Goal: Task Accomplishment & Management: Manage account settings

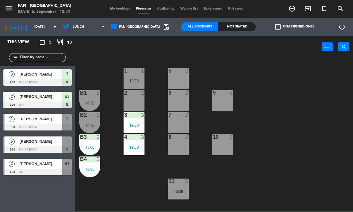
click at [124, 180] on div "1 1 13:30 5 2 B1 2 14:30 2 2 9 2 6 2 B2 2 14:30 3 3 12:30 7 2 B3 2 13:00 10 2 4…" at bounding box center [215, 135] width 274 height 154
click at [98, 99] on div "B1 2 14:30" at bounding box center [89, 100] width 21 height 21
click at [129, 179] on div "1 1 13:30 5 2 B1 2 14:30 2 2 9 2 6 2 B2 2 14:30 3 3 12:30 7 2 B3 2 13:00 10 2 4…" at bounding box center [215, 135] width 274 height 154
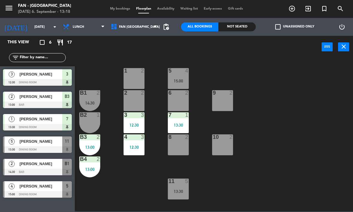
click at [41, 27] on input "[DATE]" at bounding box center [53, 27] width 44 height 10
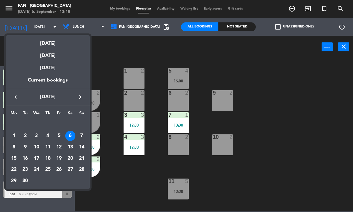
click at [91, 22] on div at bounding box center [176, 106] width 353 height 212
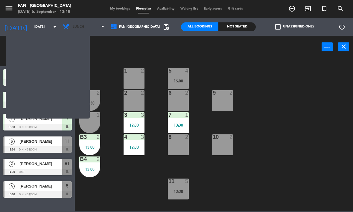
click at [92, 26] on span "Lunch" at bounding box center [84, 26] width 48 height 13
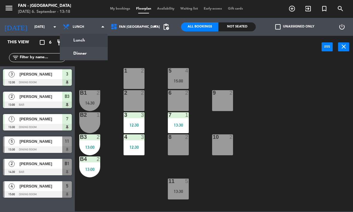
click at [95, 54] on ng-component "menu Fan - [GEOGRAPHIC_DATA] [DATE] 6. September - 13:18 My bookings Floorplan …" at bounding box center [176, 106] width 353 height 212
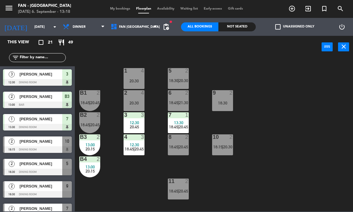
click at [125, 8] on span "My bookings" at bounding box center [120, 8] width 26 height 3
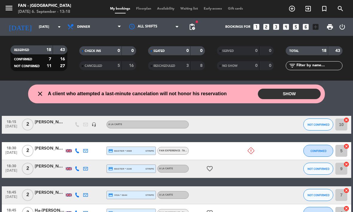
scroll to position [16, 0]
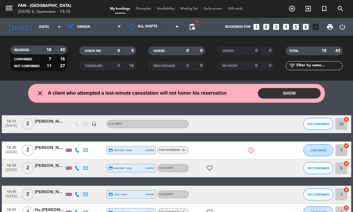
click at [254, 148] on icon at bounding box center [250, 150] width 7 height 7
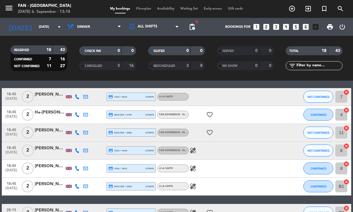
scroll to position [136, 0]
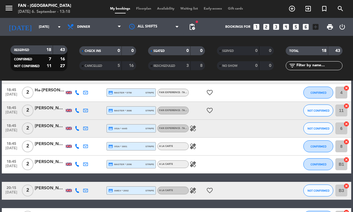
click at [192, 129] on icon "healing" at bounding box center [192, 128] width 7 height 7
click at [191, 147] on icon "healing" at bounding box center [192, 146] width 7 height 7
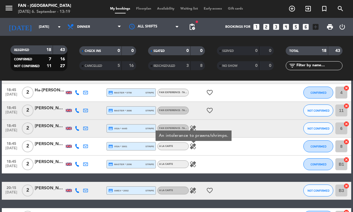
click at [194, 165] on icon "healing" at bounding box center [192, 164] width 7 height 7
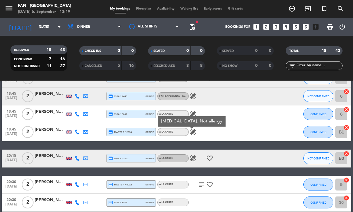
scroll to position [169, 0]
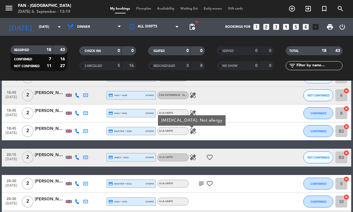
click at [193, 156] on icon "healing" at bounding box center [192, 157] width 7 height 7
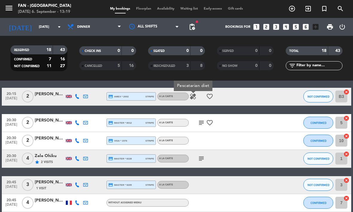
scroll to position [232, 0]
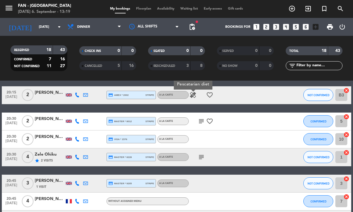
click at [201, 122] on icon "subject" at bounding box center [201, 121] width 7 height 7
click at [201, 155] on icon "subject" at bounding box center [201, 157] width 7 height 7
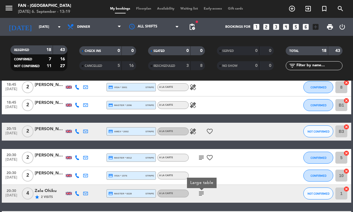
scroll to position [166, 0]
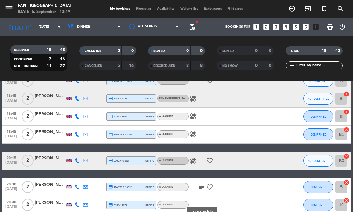
click at [95, 25] on span "Dinner" at bounding box center [94, 26] width 60 height 13
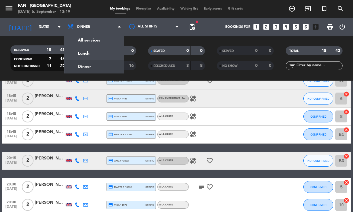
click at [98, 52] on div "menu Fan - [GEOGRAPHIC_DATA] [DATE] 6. September - 13:19 My bookings Floorplan …" at bounding box center [176, 40] width 353 height 81
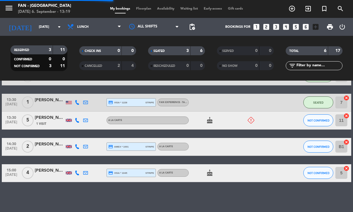
scroll to position [70, 0]
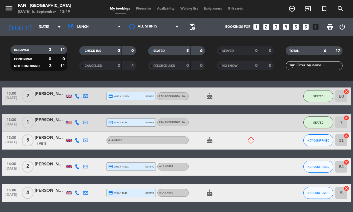
click at [137, 140] on div "A la carte" at bounding box center [147, 141] width 82 height 8
click at [225, 167] on div at bounding box center [214, 167] width 50 height 18
click at [9, 9] on icon "menu" at bounding box center [8, 8] width 9 height 9
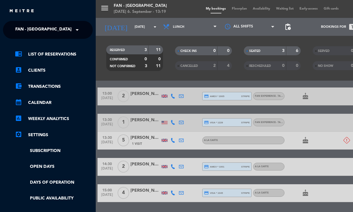
click at [114, 8] on div "menu Fan - [GEOGRAPHIC_DATA] [DATE] 6. September - 13:19 My bookings Floorplan …" at bounding box center [272, 106] width 353 height 212
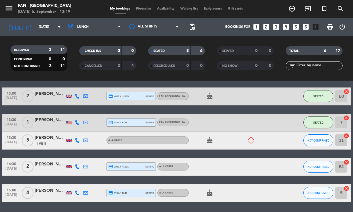
click at [57, 13] on div "[DATE] 6. September - 13:19" at bounding box center [44, 12] width 53 height 6
click at [10, 9] on icon "menu" at bounding box center [8, 8] width 9 height 9
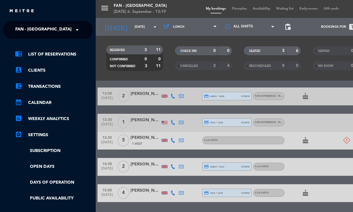
click at [149, 11] on div "menu Fan - [GEOGRAPHIC_DATA] [DATE] 6. September - 13:19 My bookings Floorplan …" at bounding box center [272, 106] width 353 height 212
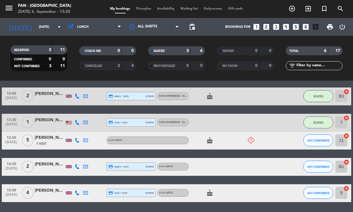
click at [44, 30] on input "[DATE]" at bounding box center [58, 27] width 44 height 10
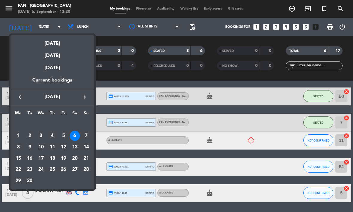
click at [67, 132] on div "5" at bounding box center [63, 136] width 10 height 10
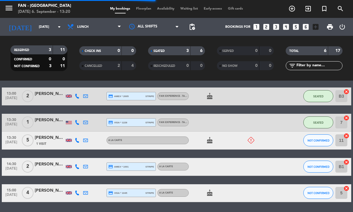
scroll to position [0, 0]
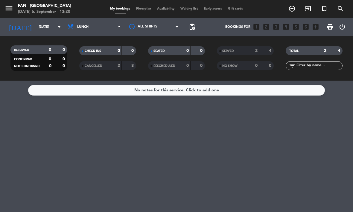
click at [118, 69] on div "CANCELLED 2 8" at bounding box center [107, 65] width 57 height 9
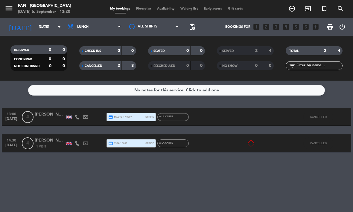
click at [221, 143] on div at bounding box center [214, 143] width 50 height 18
click at [99, 143] on div at bounding box center [102, 143] width 8 height 18
click at [257, 141] on div "14:30 [DATE] 4 [PERSON_NAME] 1 Visit credit_card visa * 9050 stripe A la carte …" at bounding box center [176, 143] width 349 height 18
click at [253, 144] on icon at bounding box center [250, 143] width 7 height 7
click at [134, 144] on div "credit_card visa * 9050 stripe" at bounding box center [131, 144] width 46 height 8
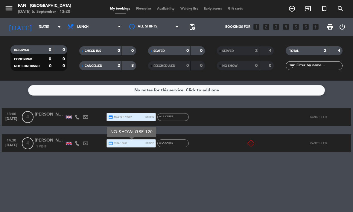
click at [146, 146] on div "credit_card visa * 9050 stripe" at bounding box center [131, 144] width 46 height 8
click at [147, 144] on span "stripe" at bounding box center [149, 143] width 9 height 4
click at [188, 144] on div "A la carte" at bounding box center [172, 144] width 31 height 8
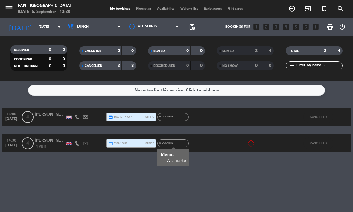
click at [237, 148] on div at bounding box center [214, 143] width 50 height 18
click at [298, 149] on div "14:30 [DATE] 4 [PERSON_NAME] 1 Visit credit_card visa * 9050 stripe A la carte …" at bounding box center [176, 143] width 349 height 18
click at [84, 146] on icon at bounding box center [85, 143] width 5 height 5
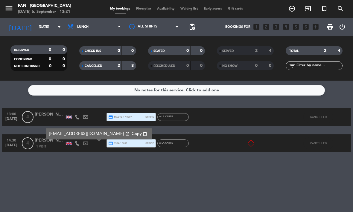
click at [67, 145] on div at bounding box center [69, 143] width 6 height 3
click at [38, 144] on div "[PERSON_NAME]" at bounding box center [50, 140] width 30 height 7
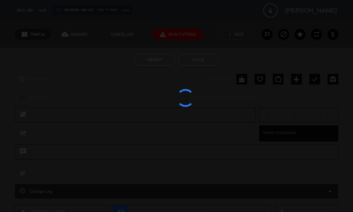
click at [19, 140] on div at bounding box center [176, 106] width 353 height 212
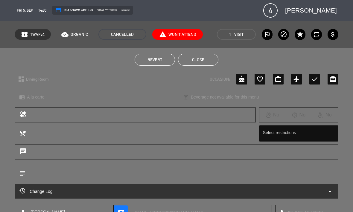
click at [162, 60] on button "Revert" at bounding box center [154, 60] width 40 height 12
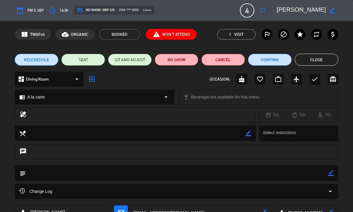
click at [35, 10] on span "Fri 5, Sep" at bounding box center [35, 10] width 16 height 6
click at [316, 62] on button "Close" at bounding box center [316, 60] width 44 height 12
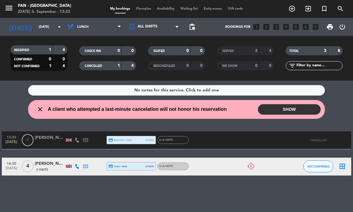
click at [55, 28] on input "[DATE]" at bounding box center [58, 27] width 44 height 10
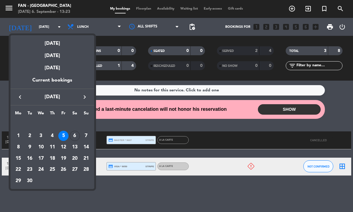
click at [75, 134] on div "6" at bounding box center [75, 136] width 10 height 10
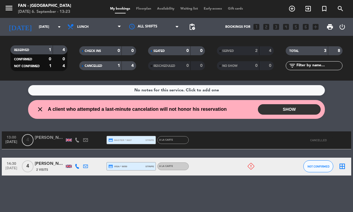
type input "[DATE]"
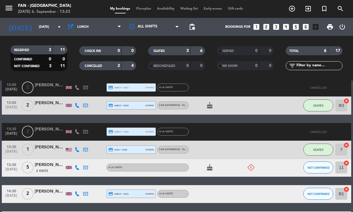
scroll to position [80, 0]
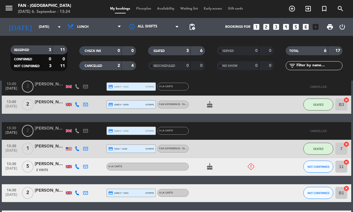
click at [39, 29] on input "[DATE]" at bounding box center [58, 27] width 44 height 10
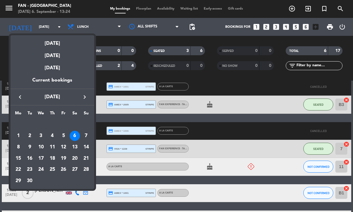
click at [82, 25] on div at bounding box center [176, 106] width 353 height 212
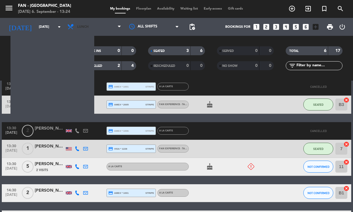
click at [79, 26] on span "Lunch" at bounding box center [82, 27] width 11 height 4
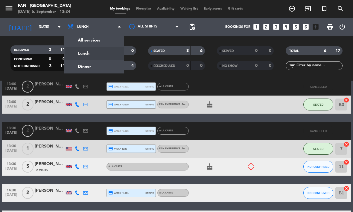
click at [85, 63] on div "menu Fan - [GEOGRAPHIC_DATA] [DATE] 6. September - 13:24 My bookings Floorplan …" at bounding box center [176, 40] width 353 height 81
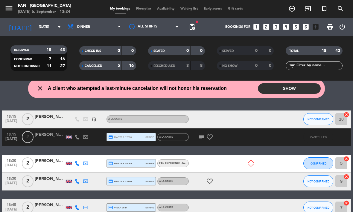
scroll to position [19, 0]
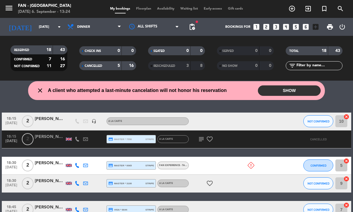
click at [106, 66] on div "CANCELLED" at bounding box center [94, 65] width 27 height 7
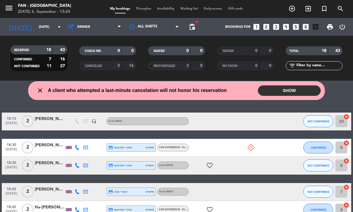
click at [253, 145] on icon at bounding box center [250, 147] width 7 height 7
click at [231, 147] on div at bounding box center [214, 148] width 50 height 18
click at [278, 90] on button "SHOW" at bounding box center [289, 90] width 63 height 10
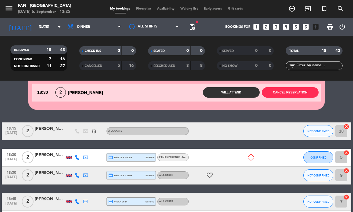
scroll to position [32, 0]
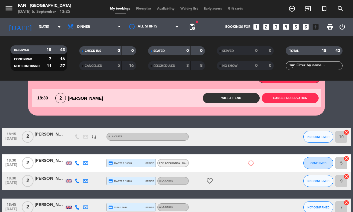
click at [227, 166] on div at bounding box center [214, 163] width 50 height 18
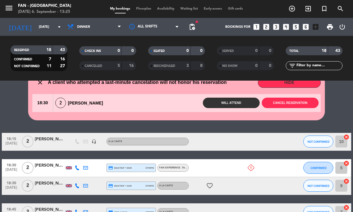
click at [231, 172] on div at bounding box center [214, 168] width 50 height 18
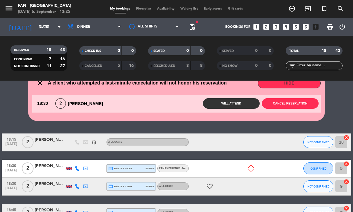
scroll to position [23, 0]
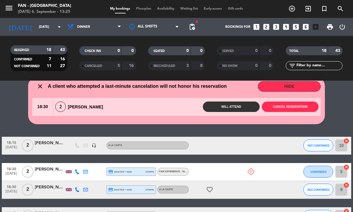
click at [270, 173] on div "18:30 [DATE] 2 [PERSON_NAME] credit_card master * 0065 stripe Fan Experience - …" at bounding box center [176, 172] width 349 height 18
click at [299, 108] on button "Cancel reservation" at bounding box center [289, 107] width 57 height 10
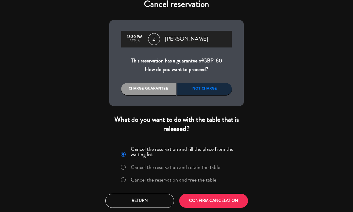
scroll to position [8, 0]
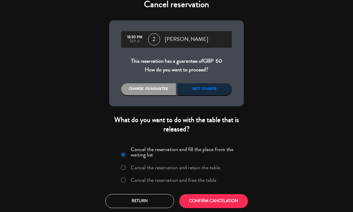
click at [148, 89] on div "Charge guarantee" at bounding box center [148, 89] width 55 height 12
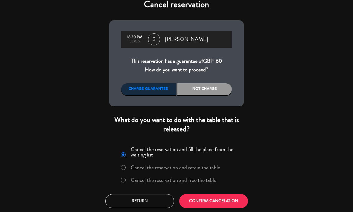
click at [161, 91] on div "Charge guarantee" at bounding box center [148, 89] width 55 height 12
click at [147, 197] on button "Return" at bounding box center [139, 201] width 69 height 14
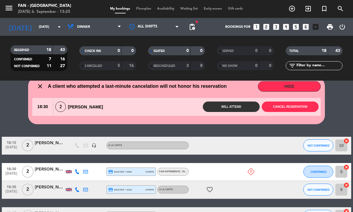
click at [285, 107] on button "Cancel reservation" at bounding box center [289, 107] width 57 height 10
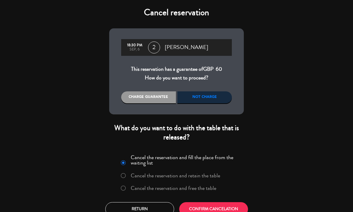
click at [159, 97] on div "Charge guarantee" at bounding box center [148, 97] width 55 height 12
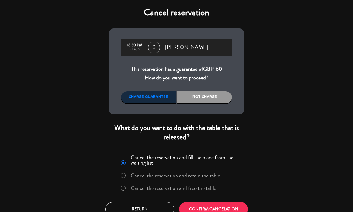
click at [164, 97] on div "Charge guarantee" at bounding box center [148, 97] width 55 height 12
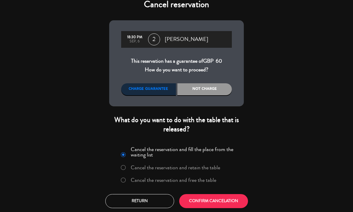
click at [233, 202] on button "CONFIRM CANCELATION" at bounding box center [213, 201] width 69 height 14
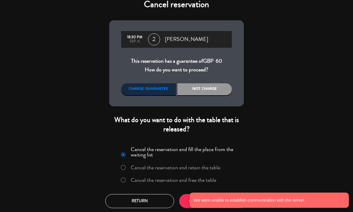
click at [188, 202] on notyf-toast-container "We were unable to establish communication with the server." at bounding box center [268, 201] width 167 height 24
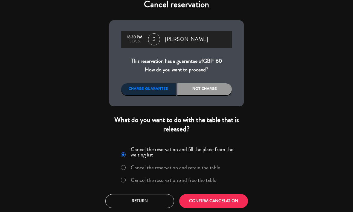
click at [185, 198] on button "CONFIRM CANCELATION" at bounding box center [213, 201] width 69 height 14
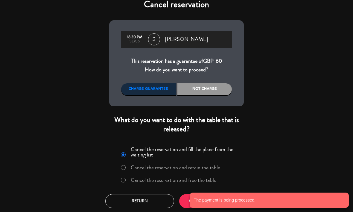
click at [195, 201] on notyf-toast "The payment is being processed." at bounding box center [268, 200] width 159 height 15
click at [185, 199] on button "CONFIRM CANCELATION" at bounding box center [213, 201] width 69 height 14
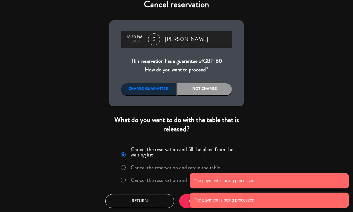
click at [184, 199] on button "CONFIRM CANCELATION" at bounding box center [213, 201] width 69 height 14
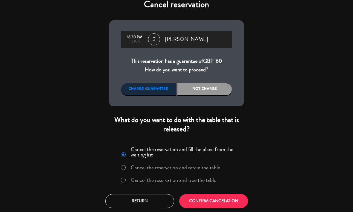
click at [149, 92] on div "Charge guarantee" at bounding box center [148, 89] width 55 height 12
click at [150, 89] on div "Charge guarantee" at bounding box center [148, 89] width 55 height 12
click at [206, 202] on button "CONFIRM CANCELATION" at bounding box center [213, 201] width 69 height 14
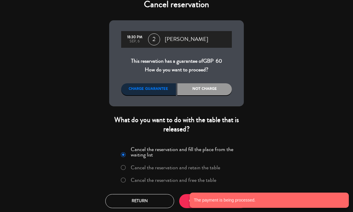
click at [149, 202] on button "Return" at bounding box center [139, 201] width 69 height 14
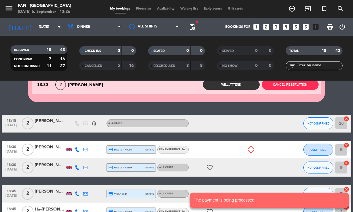
scroll to position [54, 0]
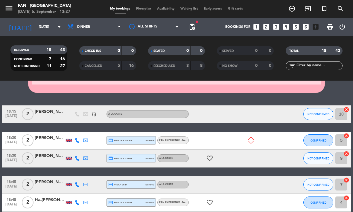
click at [111, 32] on span "Dinner" at bounding box center [94, 26] width 60 height 13
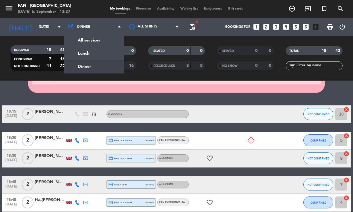
click at [107, 53] on div "menu Fan - [GEOGRAPHIC_DATA] [DATE] 6. September - 13:27 My bookings Floorplan …" at bounding box center [176, 40] width 353 height 81
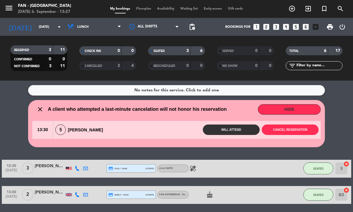
scroll to position [30, 0]
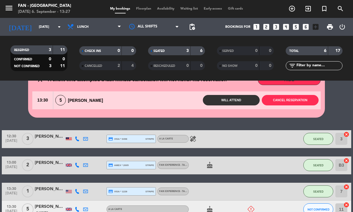
click at [192, 139] on icon "healing" at bounding box center [192, 138] width 7 height 7
click at [197, 154] on div "12:30 [DATE] 3 [PERSON_NAME] credit_card visa * 0498 stripe A la carte healing …" at bounding box center [176, 200] width 349 height 141
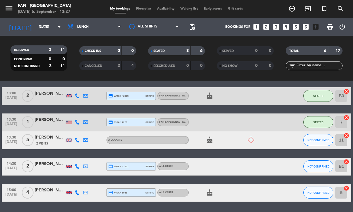
scroll to position [99, 0]
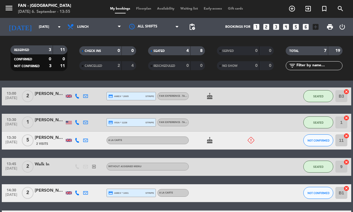
click at [141, 9] on span "Floorplan" at bounding box center [143, 8] width 21 height 3
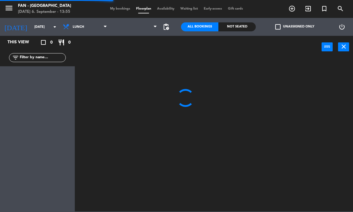
click at [125, 8] on span "My bookings" at bounding box center [120, 8] width 26 height 3
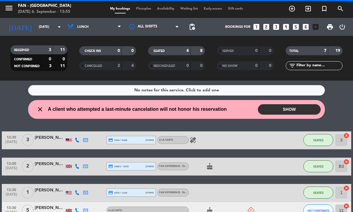
click at [53, 27] on input "[DATE]" at bounding box center [58, 27] width 44 height 10
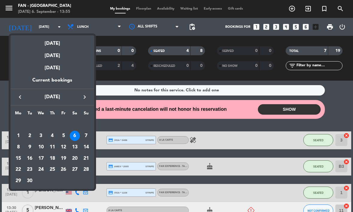
click at [65, 131] on div "5" at bounding box center [63, 136] width 10 height 10
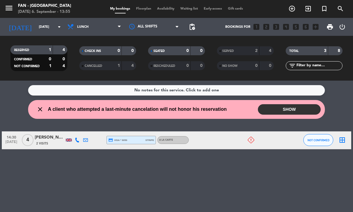
click at [216, 141] on div at bounding box center [214, 140] width 50 height 18
click at [253, 137] on icon at bounding box center [250, 140] width 7 height 7
click at [217, 142] on div at bounding box center [214, 140] width 50 height 18
click at [203, 142] on div at bounding box center [214, 140] width 50 height 18
click at [48, 143] on span "2 Visits" at bounding box center [42, 143] width 12 height 5
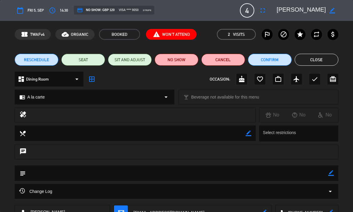
click at [183, 61] on button "NO SHOW" at bounding box center [176, 60] width 44 height 12
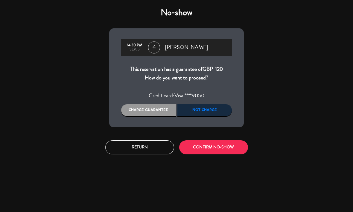
click at [154, 113] on div "Charge guarantee" at bounding box center [148, 110] width 55 height 12
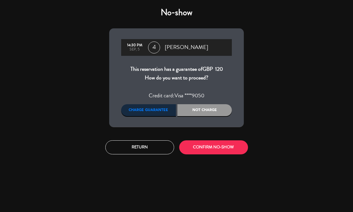
click at [157, 110] on div "Charge guarantee" at bounding box center [148, 110] width 55 height 12
click at [159, 109] on div "Charge guarantee" at bounding box center [148, 110] width 55 height 12
click at [219, 148] on button "CONFIRM NO-SHOW" at bounding box center [213, 147] width 69 height 14
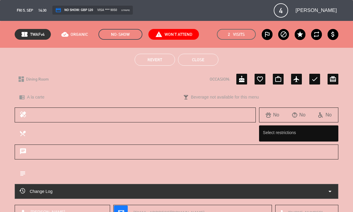
click at [210, 55] on button "Close" at bounding box center [198, 60] width 40 height 12
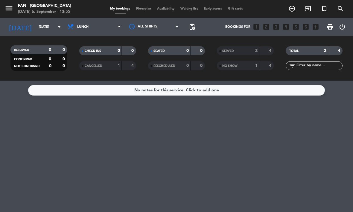
click at [48, 28] on input "[DATE]" at bounding box center [58, 27] width 44 height 10
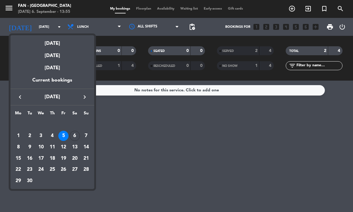
click at [78, 134] on div "6" at bounding box center [75, 136] width 10 height 10
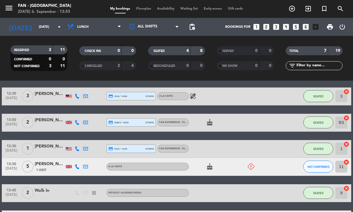
scroll to position [44, 0]
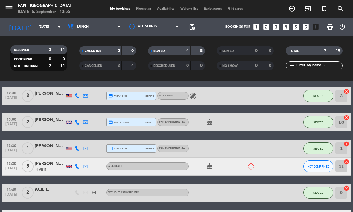
click at [278, 165] on div "13:30 [DATE] 5 [PERSON_NAME] 1 Visit A la carte cake NOT CONFIRMED 11 cancel" at bounding box center [176, 167] width 349 height 18
click at [193, 164] on div "cake" at bounding box center [214, 167] width 50 height 18
click at [55, 161] on div "[PERSON_NAME]" at bounding box center [50, 163] width 30 height 7
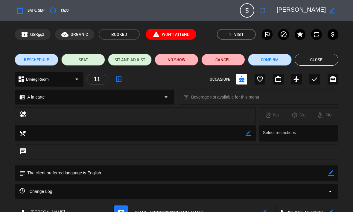
click at [218, 60] on button "Cancel" at bounding box center [223, 60] width 44 height 12
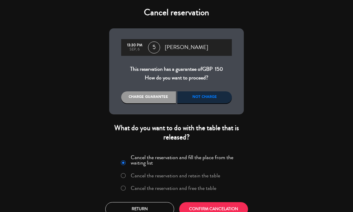
click at [211, 98] on div "Not charge" at bounding box center [204, 97] width 55 height 12
click at [212, 95] on div "Not charge" at bounding box center [204, 97] width 55 height 12
click at [203, 97] on div "Not charge" at bounding box center [204, 97] width 55 height 12
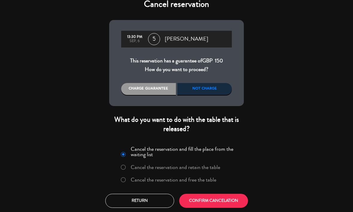
scroll to position [8, 0]
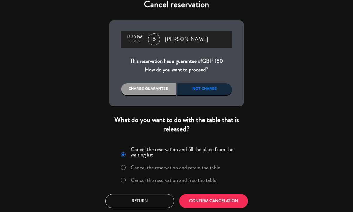
click at [227, 198] on button "CONFIRM CANCELATION" at bounding box center [213, 201] width 69 height 14
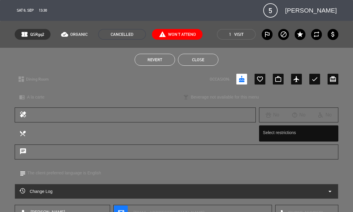
click at [199, 60] on button "Close" at bounding box center [198, 60] width 40 height 12
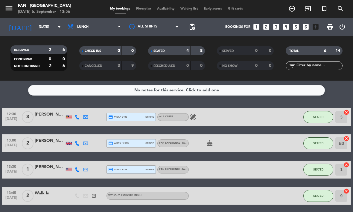
scroll to position [0, 0]
click at [40, 29] on input "[DATE]" at bounding box center [58, 27] width 44 height 10
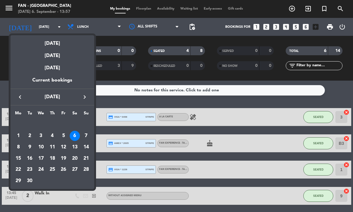
click at [65, 135] on div "5" at bounding box center [63, 136] width 10 height 10
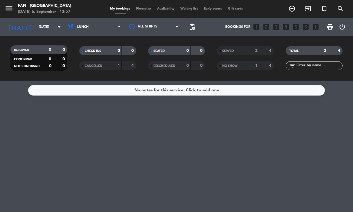
click at [252, 64] on div "1" at bounding box center [252, 65] width 12 height 7
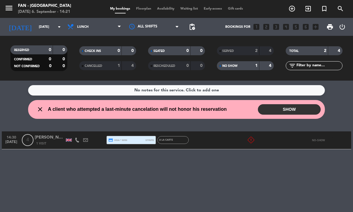
click at [237, 66] on span "NO SHOW" at bounding box center [229, 66] width 15 height 3
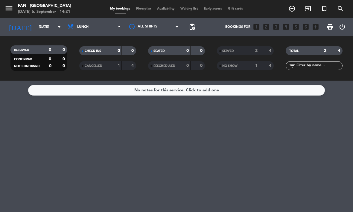
click at [53, 26] on input "[DATE]" at bounding box center [58, 27] width 44 height 10
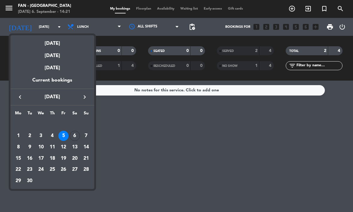
click at [74, 133] on div "6" at bounding box center [75, 136] width 10 height 10
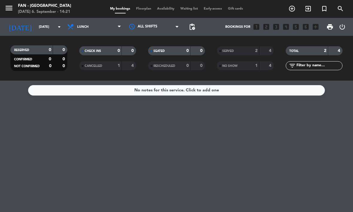
type input "[DATE]"
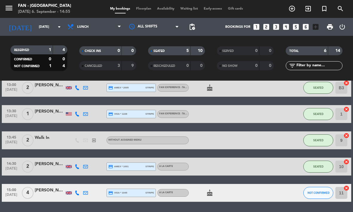
click at [145, 10] on span "Floorplan" at bounding box center [143, 8] width 21 height 3
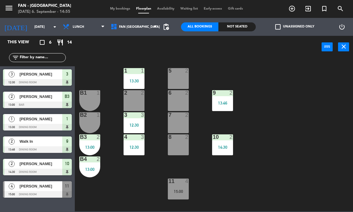
click at [94, 166] on div "B4 2 13:00" at bounding box center [89, 167] width 21 height 21
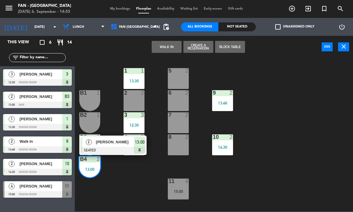
click at [122, 147] on div "[PERSON_NAME]" at bounding box center [114, 142] width 39 height 10
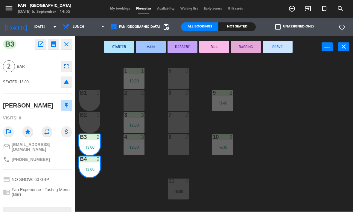
click at [277, 47] on button "SERVE" at bounding box center [277, 47] width 30 height 12
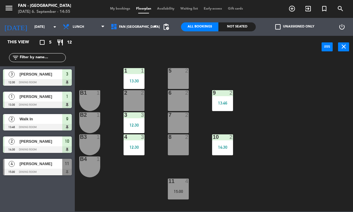
click at [135, 149] on div "12:30" at bounding box center [133, 147] width 21 height 4
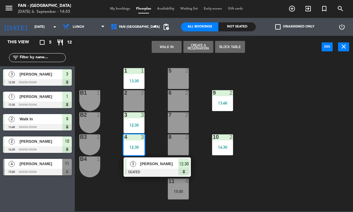
click at [156, 168] on div "[PERSON_NAME]" at bounding box center [159, 164] width 39 height 10
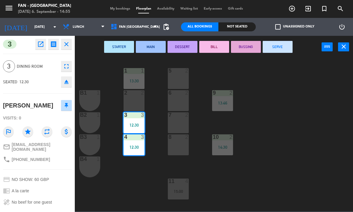
click at [278, 48] on button "SERVE" at bounding box center [277, 47] width 30 height 12
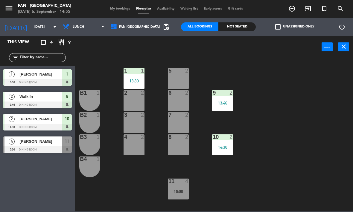
click at [179, 194] on div "11 4 15:00" at bounding box center [178, 189] width 21 height 21
click at [211, 196] on div "1 1 13:30 5 2 B1 1 2 2 9 2 13:46 6 2 B2 1 3 2 7 2 B3 1 10 2 14:30 4 2 8 2 B4 1 …" at bounding box center [215, 135] width 274 height 154
click at [136, 80] on div "13:30" at bounding box center [133, 81] width 21 height 4
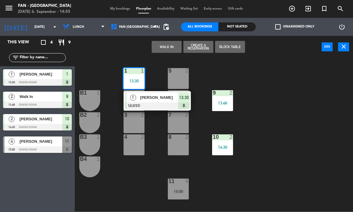
click at [164, 101] on div "[PERSON_NAME]" at bounding box center [159, 98] width 39 height 10
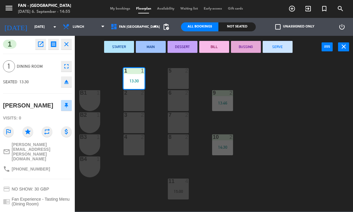
click at [277, 46] on button "SERVE" at bounding box center [277, 47] width 30 height 12
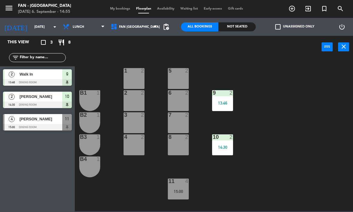
click at [169, 28] on span "pending_actions" at bounding box center [165, 26] width 7 height 7
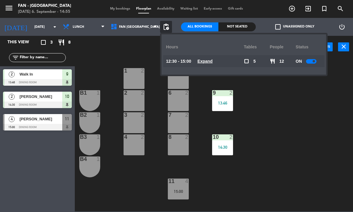
click at [204, 64] on span "Expand" at bounding box center [204, 61] width 15 height 7
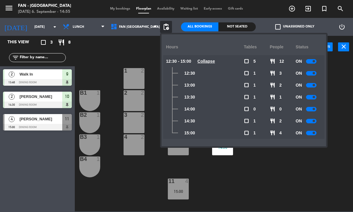
click at [274, 169] on div "1 2 5 2 B1 1 2 2 9 2 13:46 6 2 B2 1 3 2 7 2 B3 1 10 2 14:30 4 2 8 2 B4 1 11 4 1…" at bounding box center [215, 135] width 274 height 154
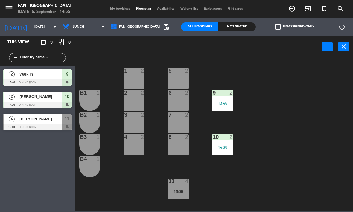
click at [52, 123] on div "[PERSON_NAME]" at bounding box center [40, 119] width 43 height 10
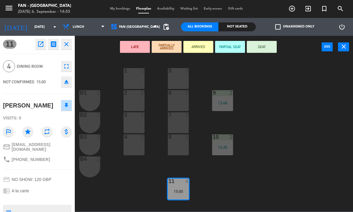
click at [344, 44] on icon "close" at bounding box center [343, 46] width 7 height 7
